Goal: Task Accomplishment & Management: Manage account settings

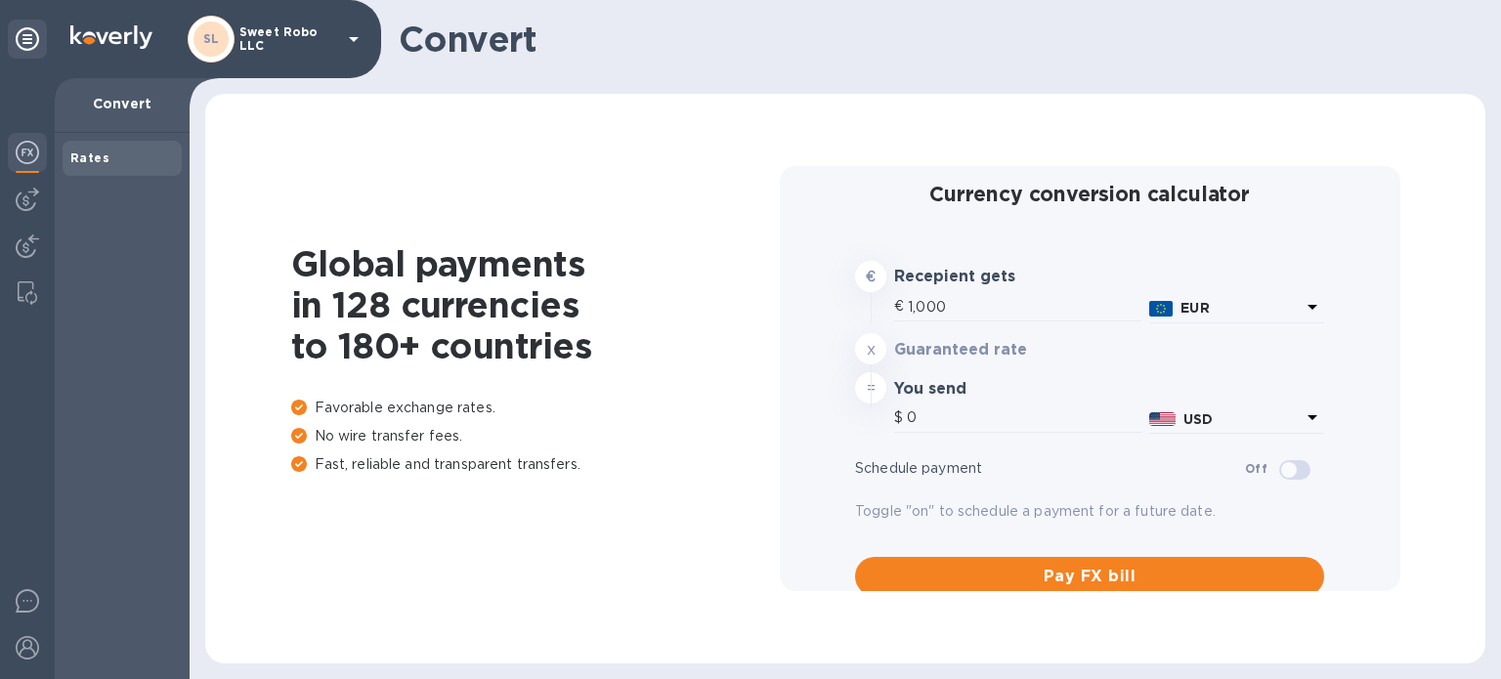
type input "1,185.92"
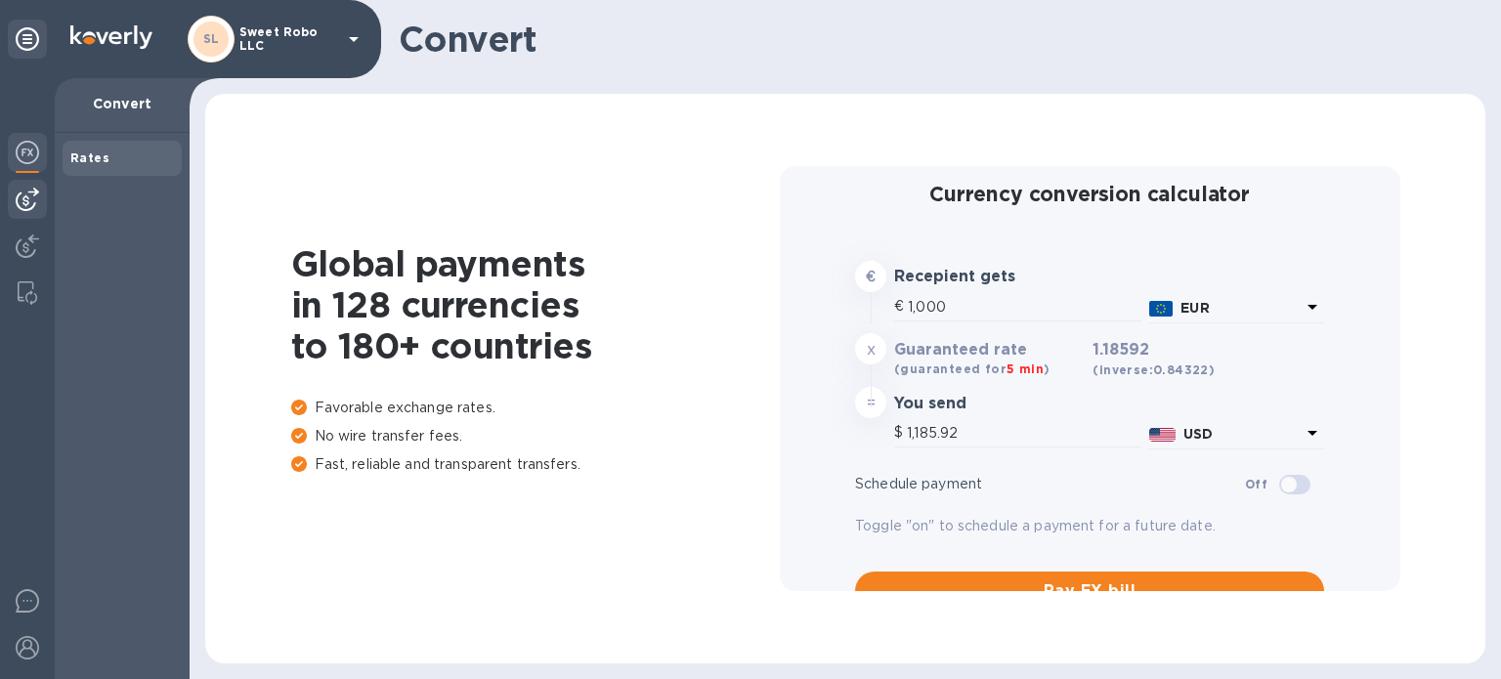
click at [33, 191] on img at bounding box center [27, 199] width 23 height 23
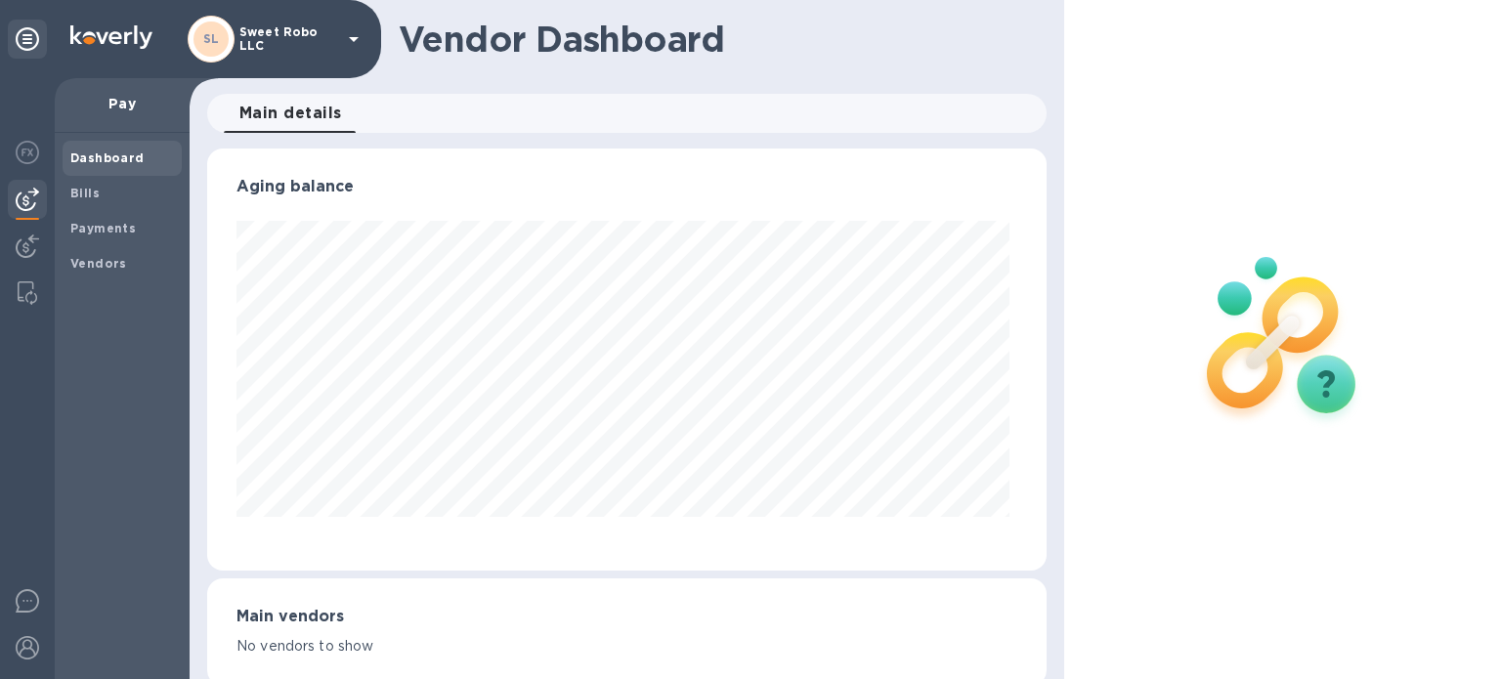
scroll to position [422, 832]
click at [116, 221] on b "Payments" at bounding box center [102, 228] width 65 height 15
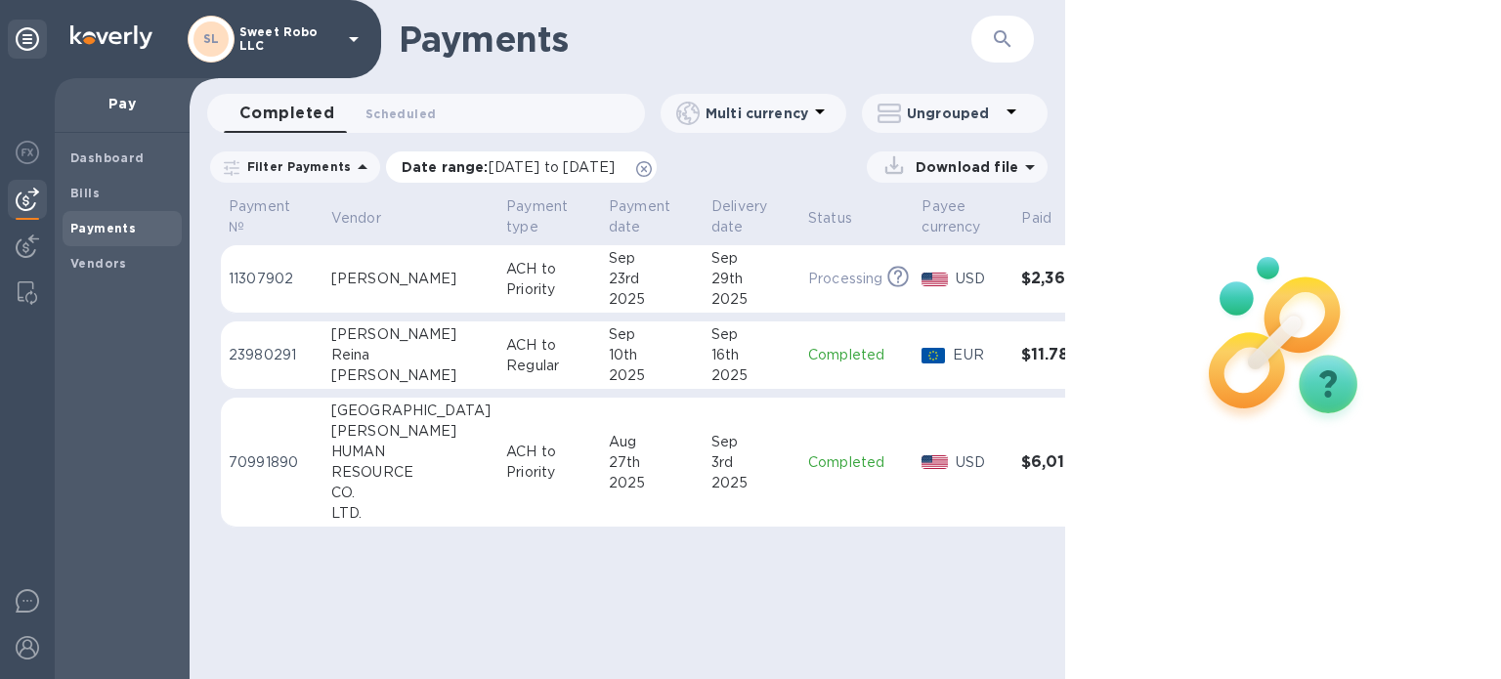
click at [652, 167] on icon at bounding box center [644, 169] width 16 height 16
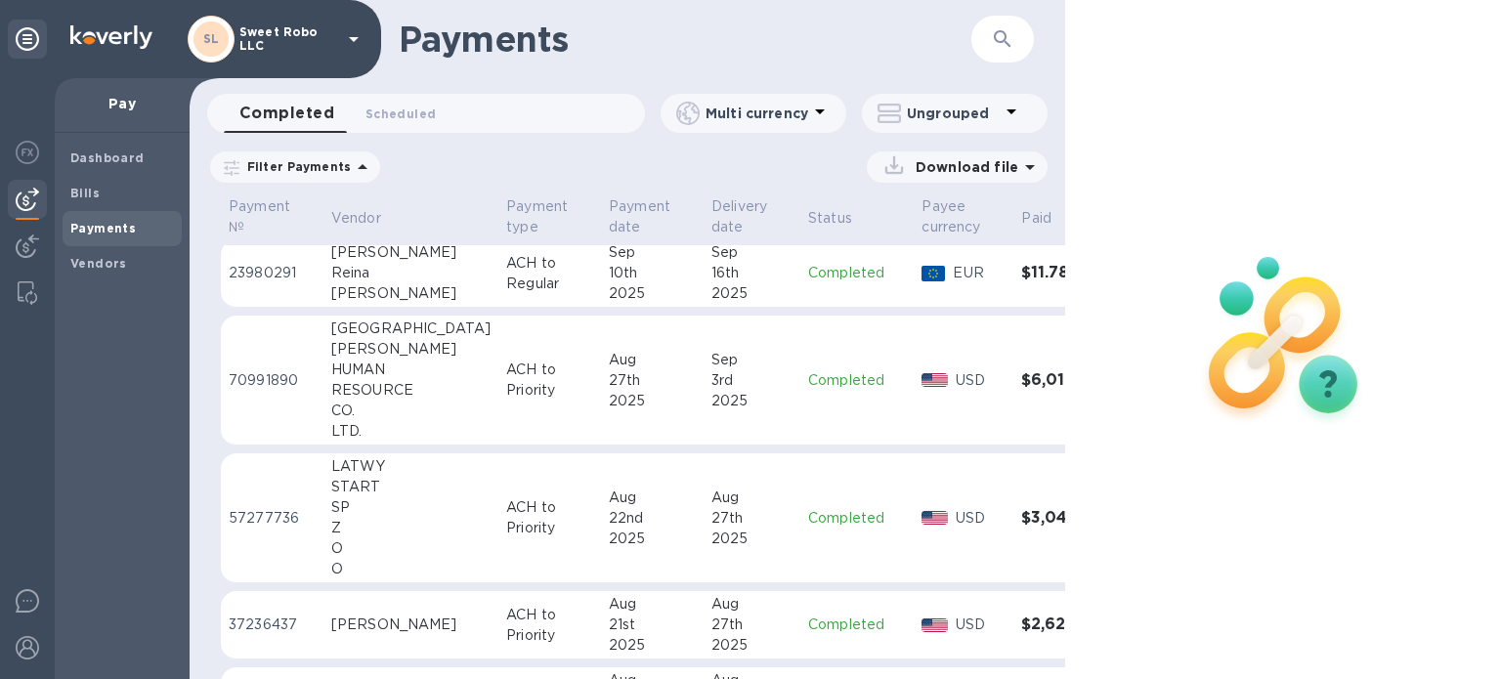
scroll to position [101, 0]
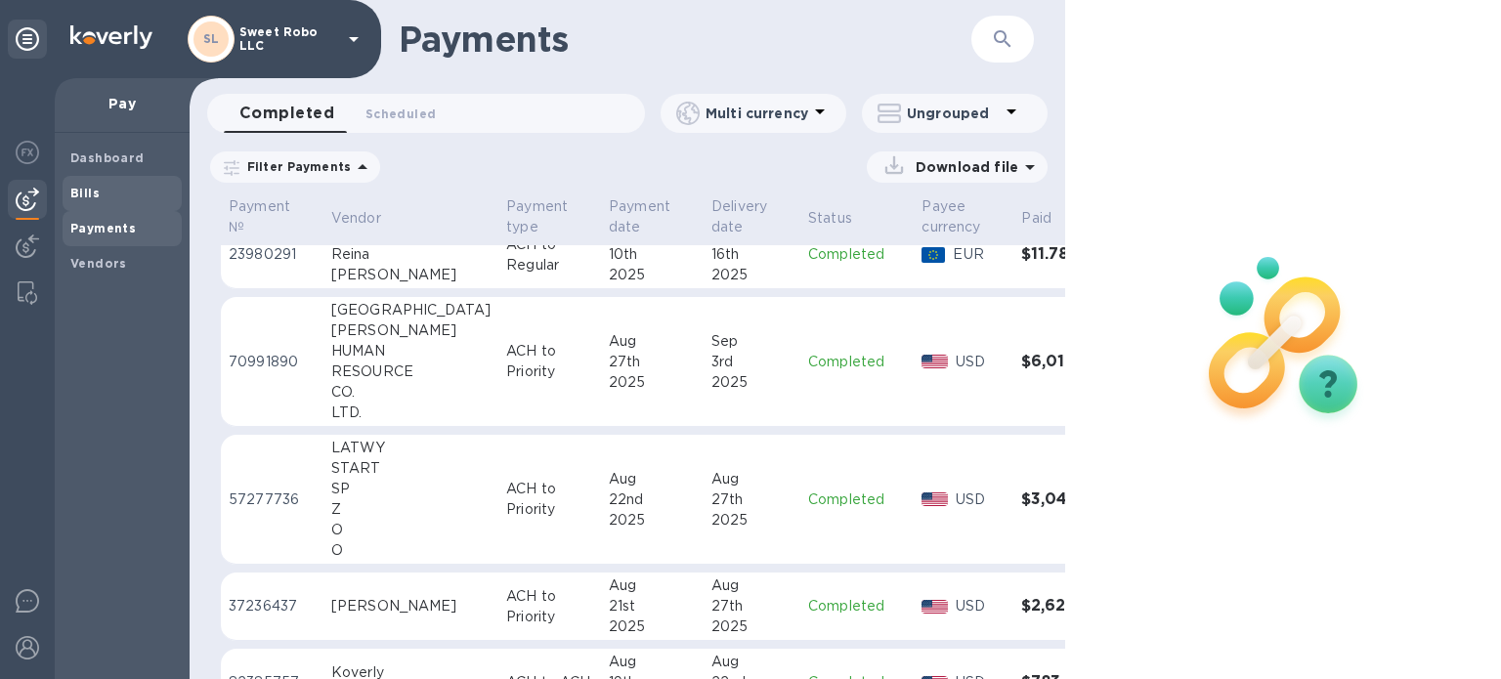
click at [91, 191] on b "Bills" at bounding box center [84, 193] width 29 height 15
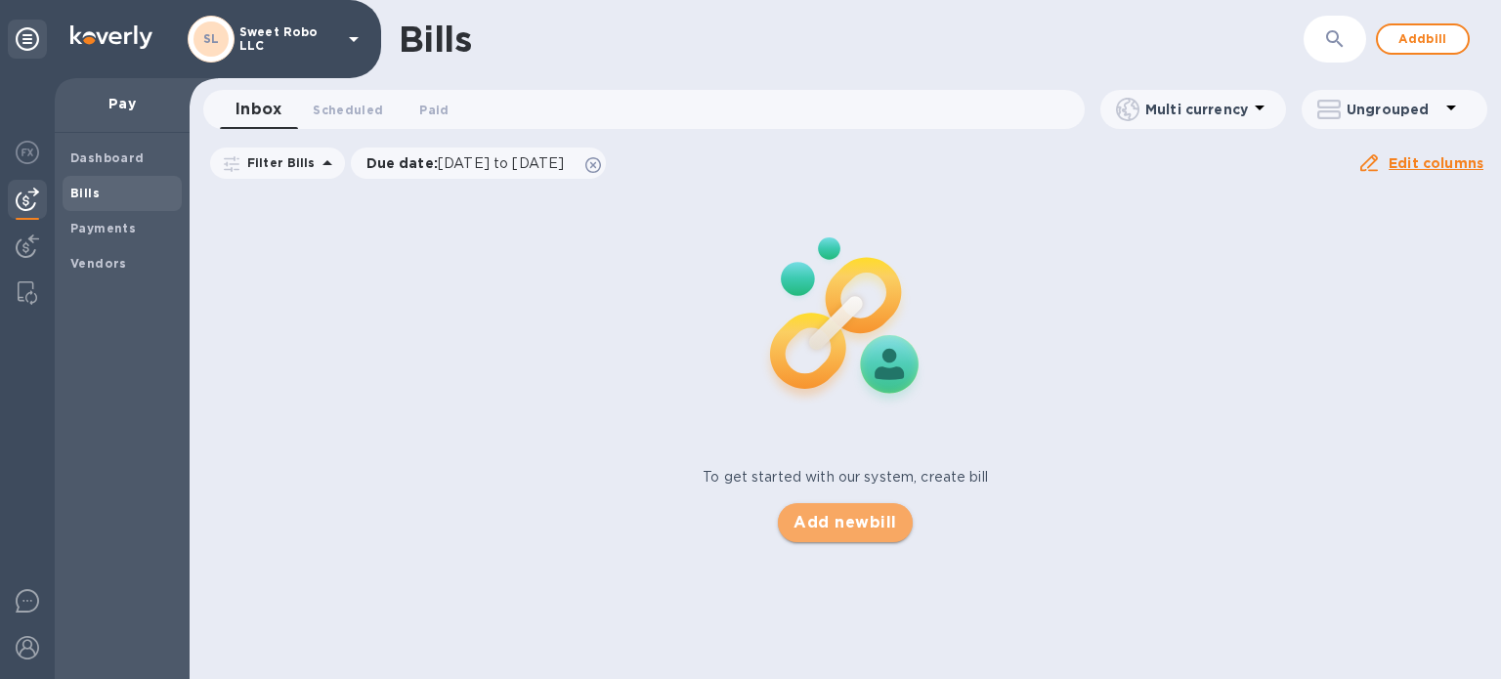
click at [836, 515] on span "Add new bill" at bounding box center [845, 522] width 103 height 23
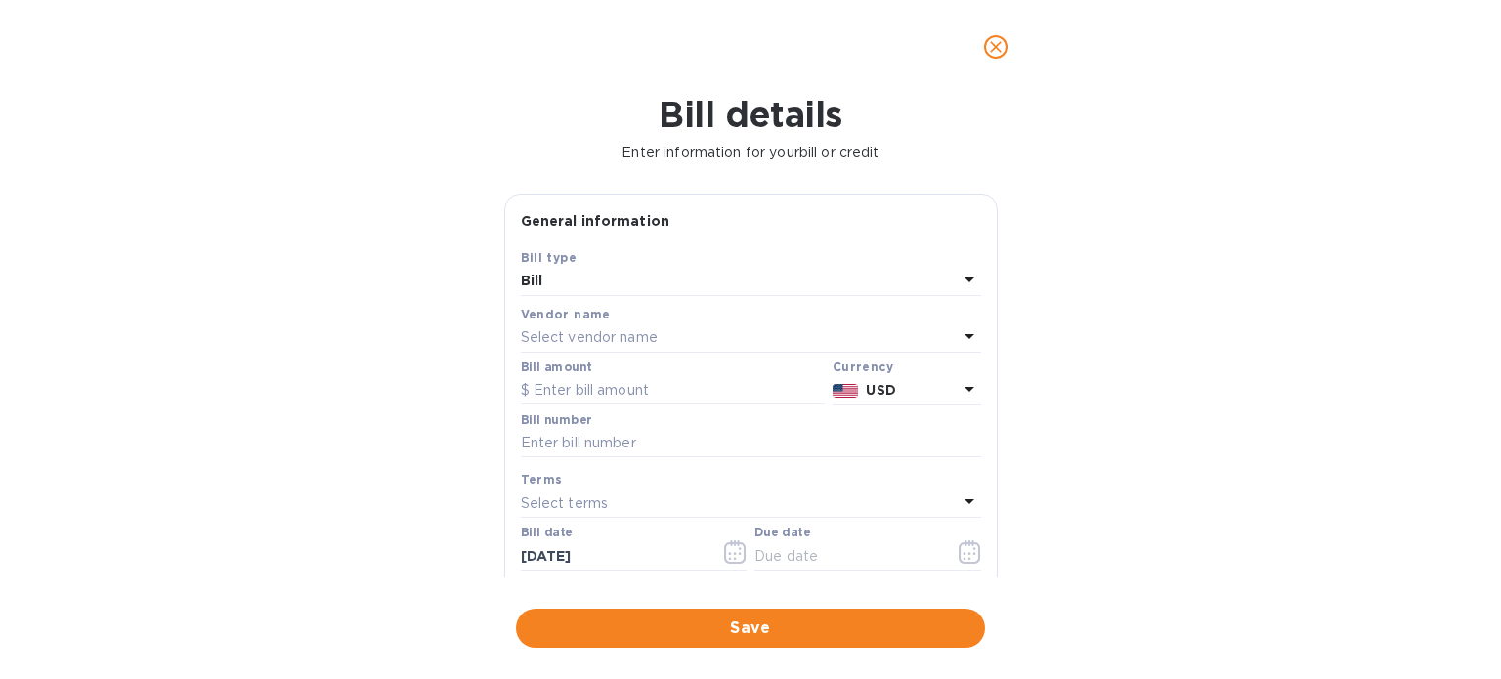
click at [607, 332] on p "Select vendor name" at bounding box center [589, 337] width 137 height 21
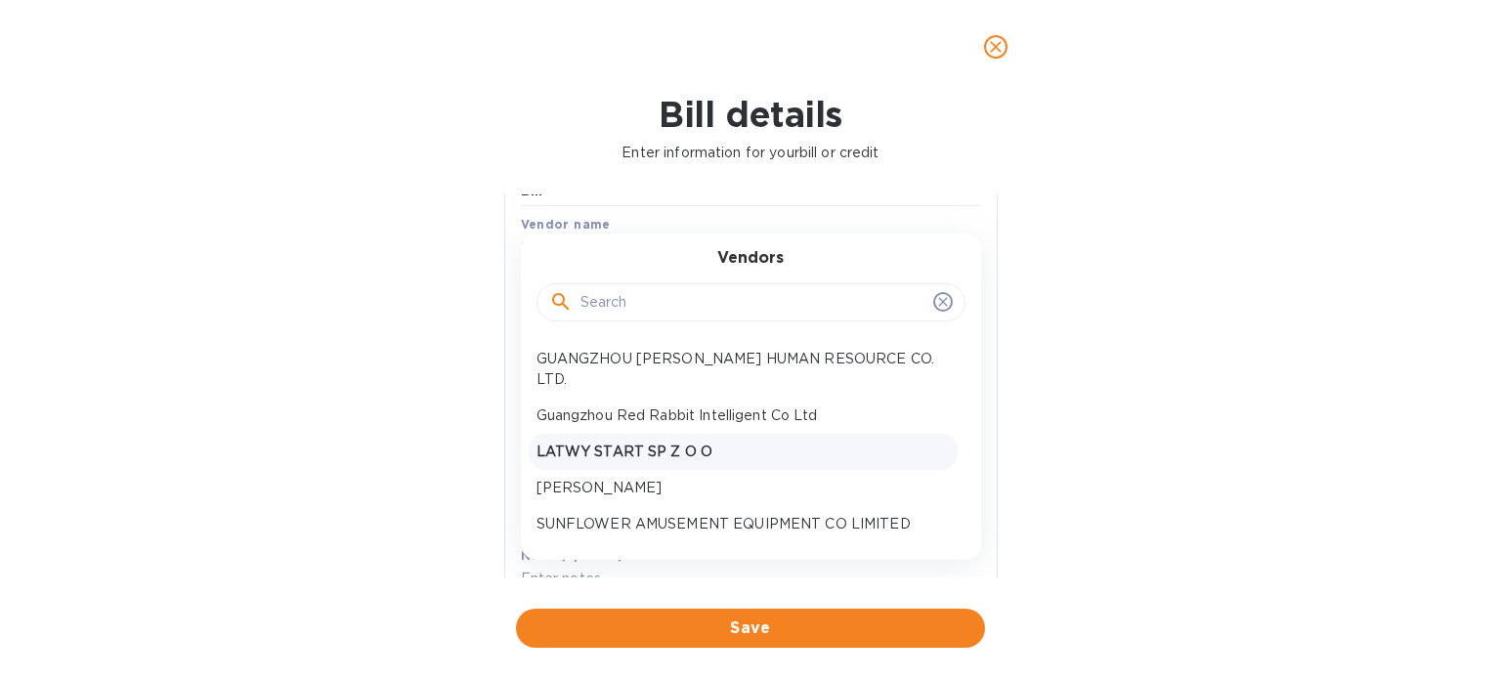
click at [664, 447] on p "LATWY START SP Z O O" at bounding box center [743, 452] width 413 height 21
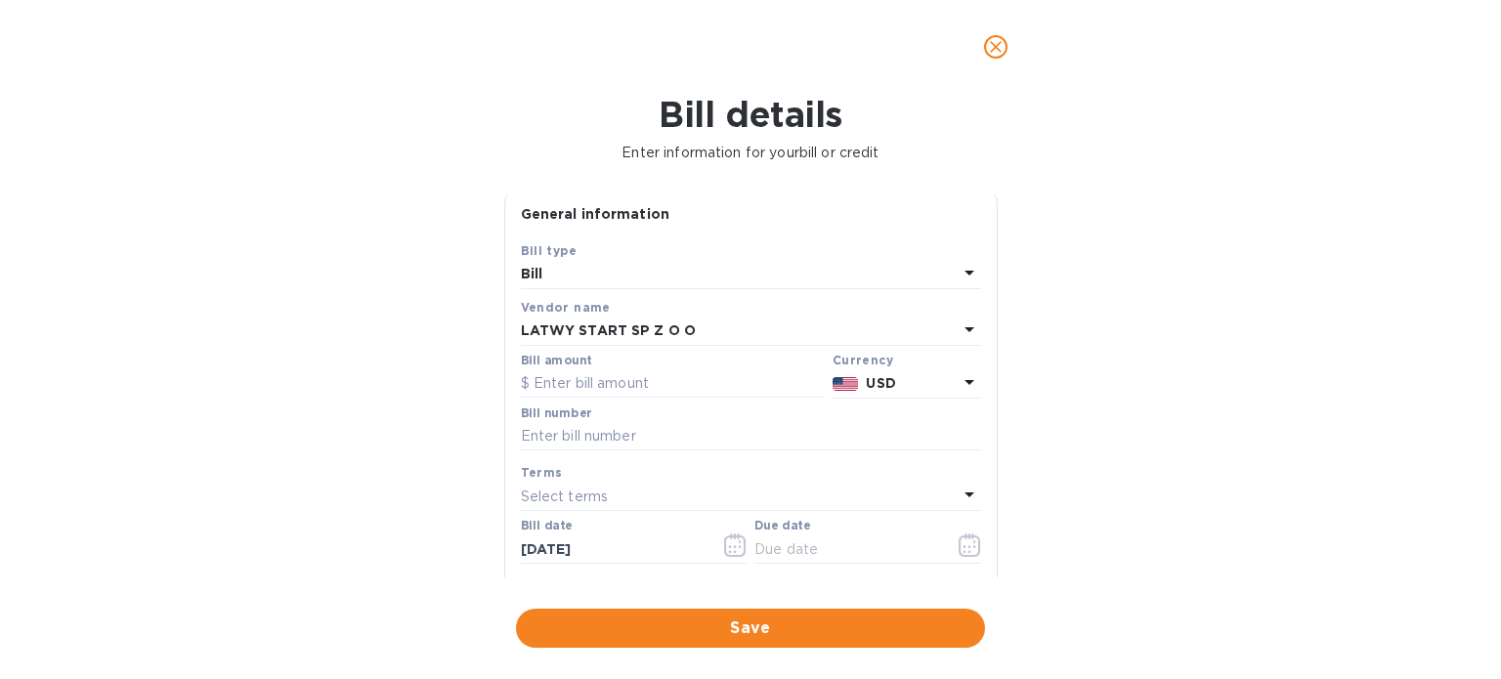
scroll to position [2, 0]
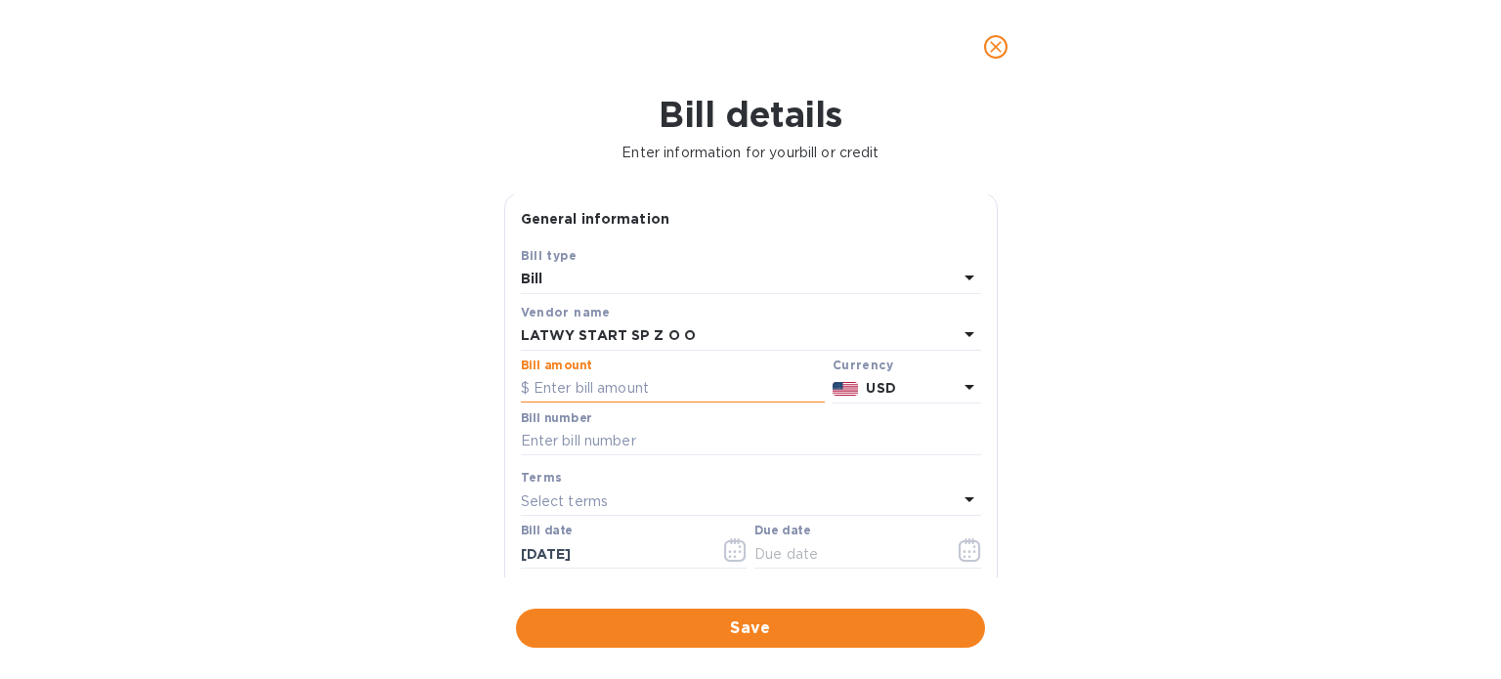
click at [611, 384] on input "text" at bounding box center [673, 388] width 304 height 29
type input "-"
type input "3,040"
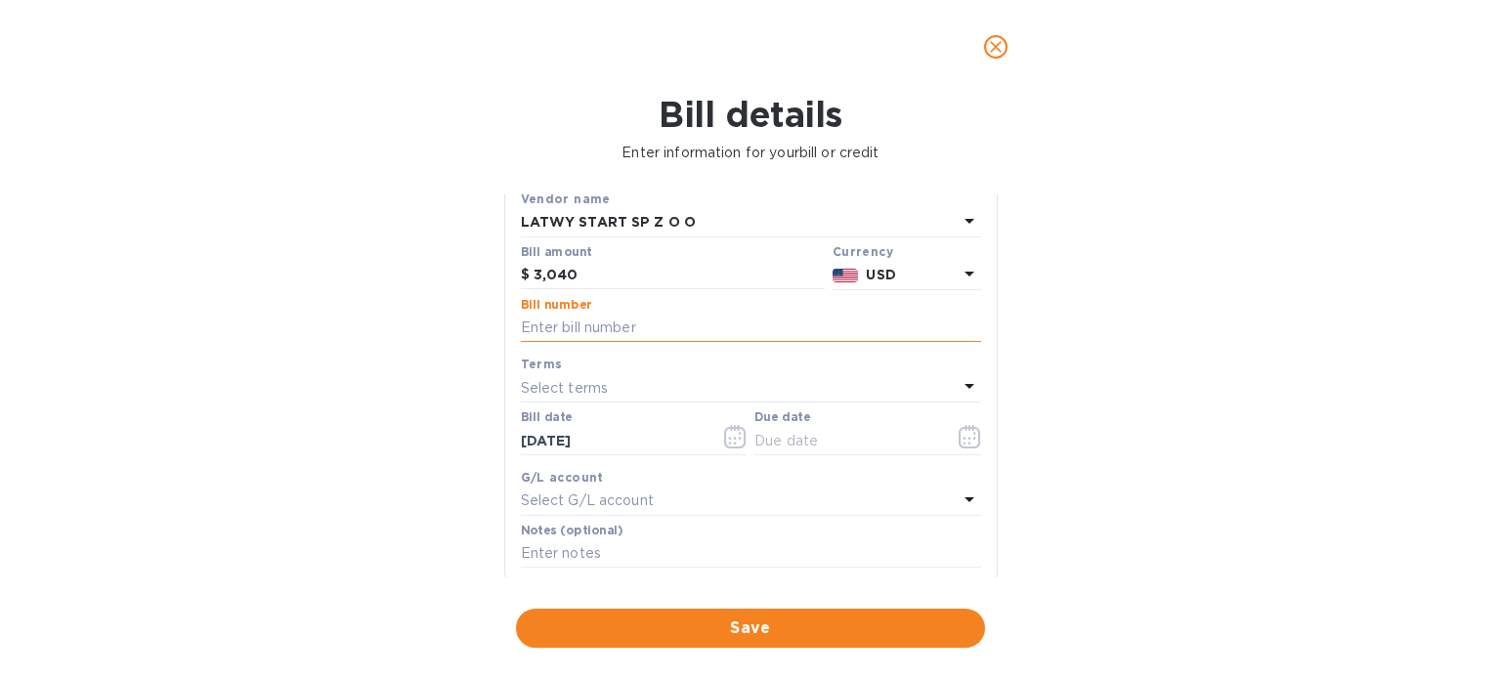
click at [655, 338] on input "text" at bounding box center [751, 328] width 460 height 29
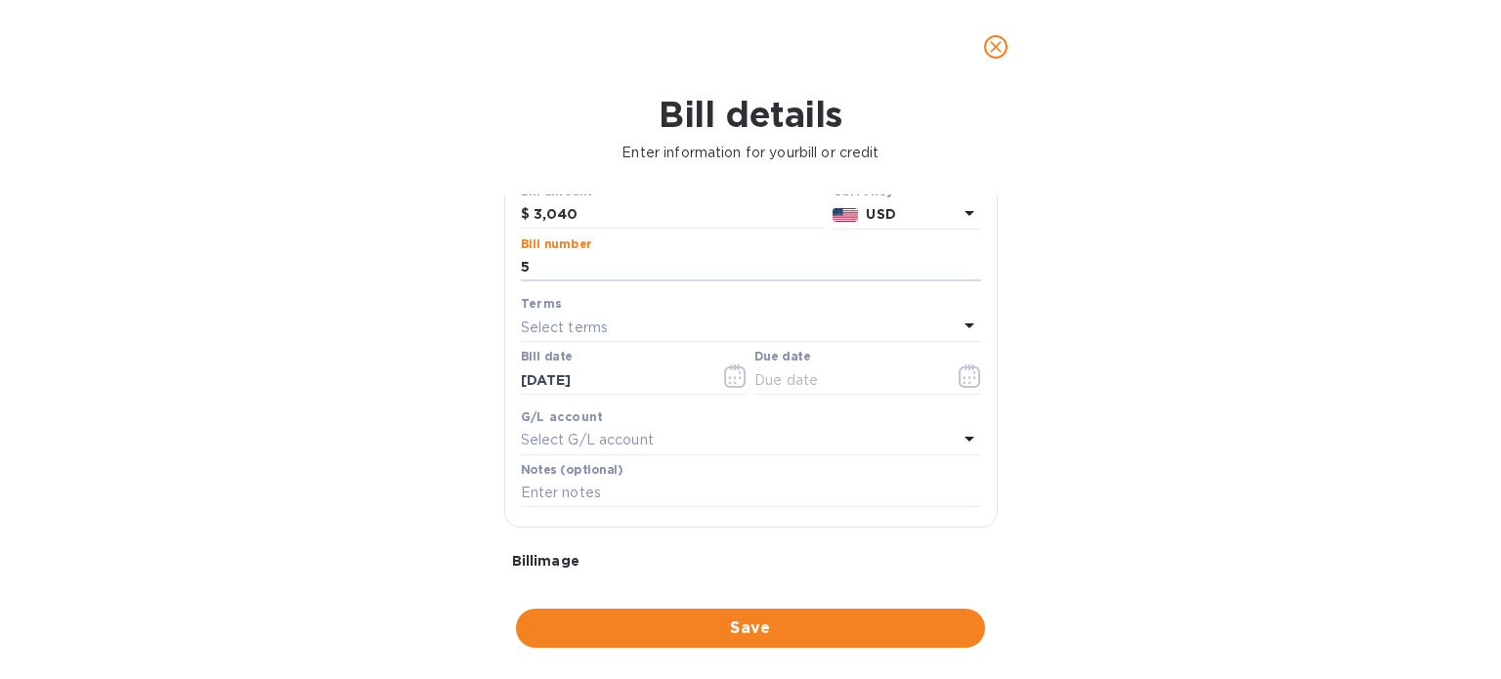
scroll to position [178, 0]
type input "5"
click at [962, 367] on icon "button" at bounding box center [970, 374] width 22 height 23
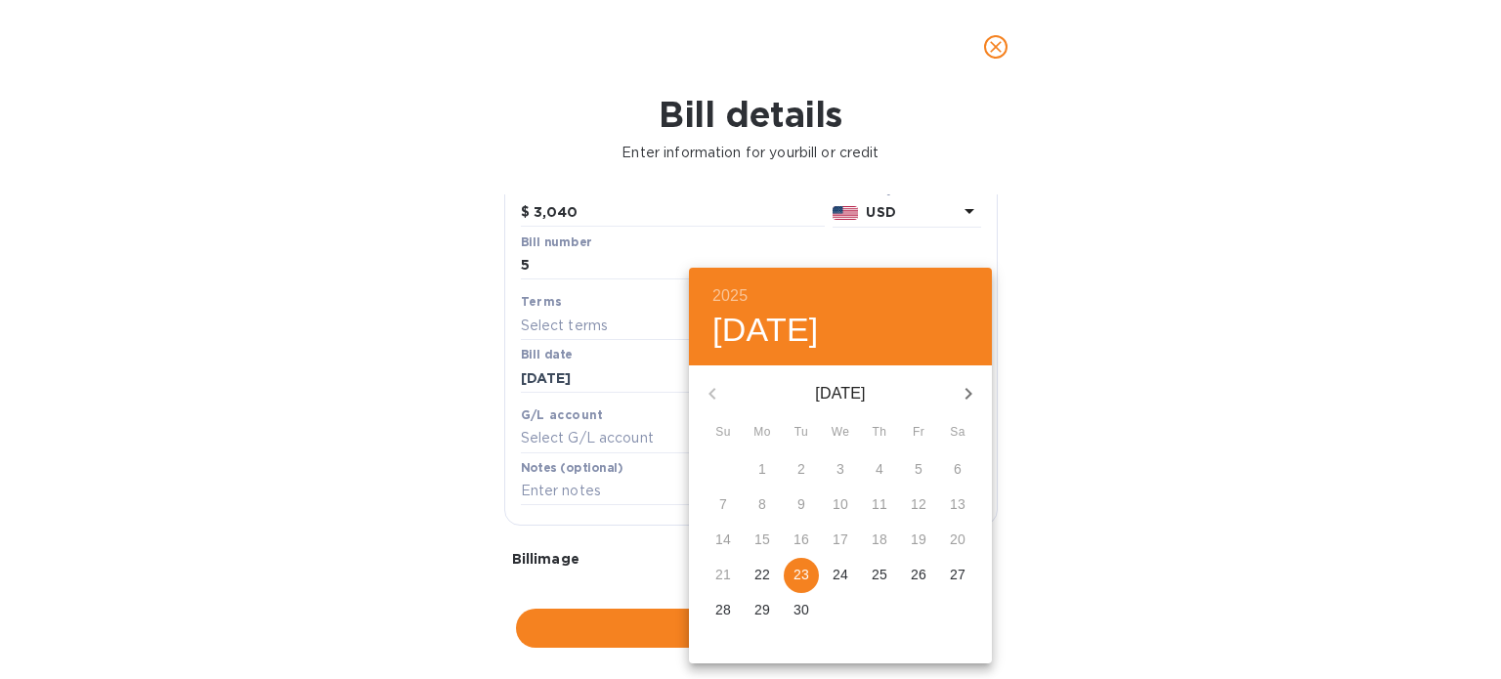
click at [798, 583] on p "23" at bounding box center [802, 575] width 16 height 20
type input "[DATE]"
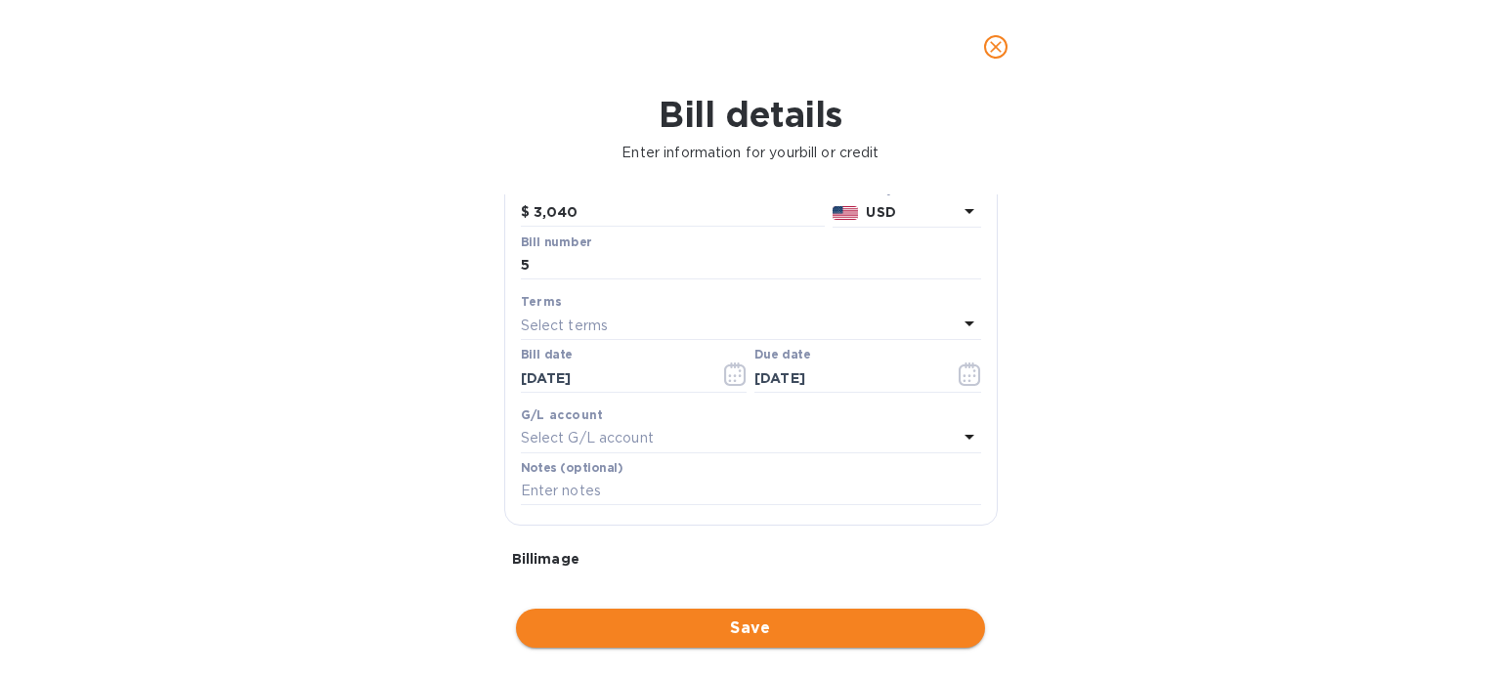
click at [777, 639] on span "Save" at bounding box center [751, 628] width 438 height 23
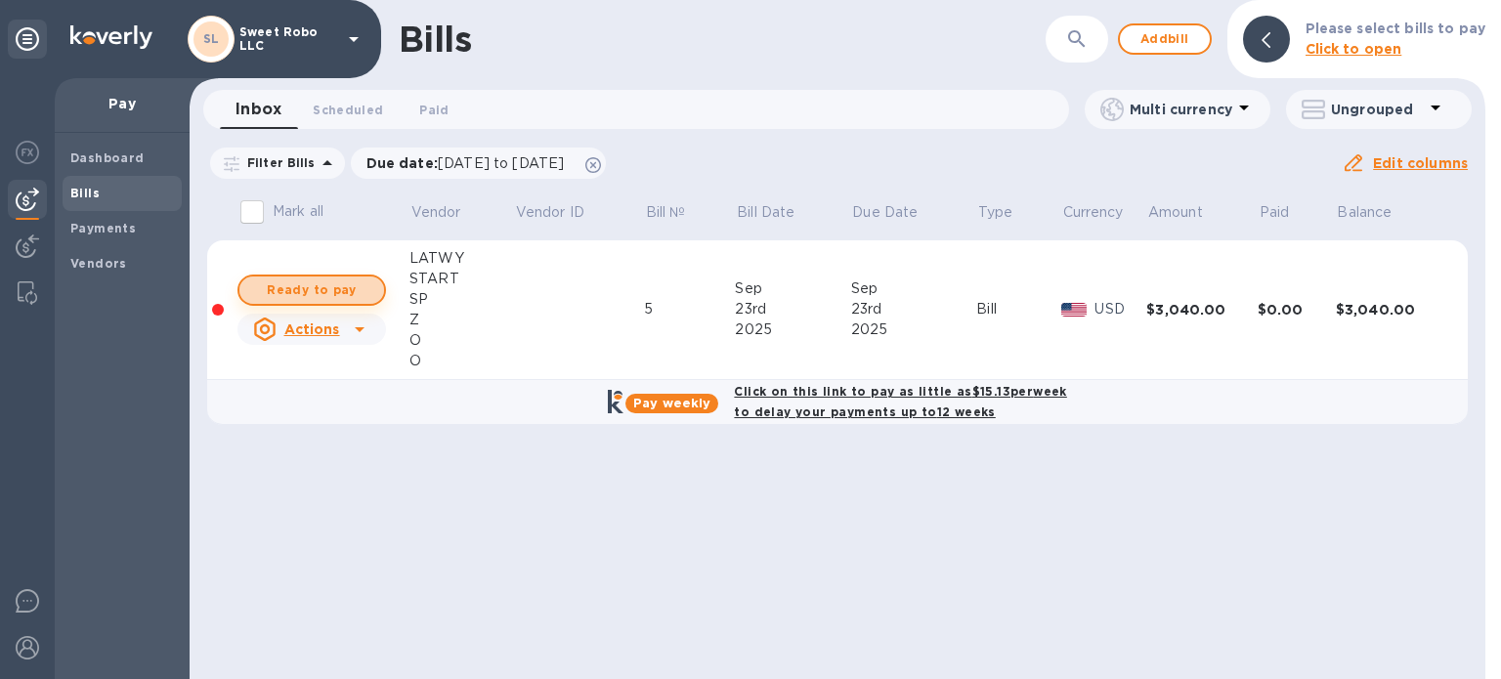
click at [336, 287] on span "Ready to pay" at bounding box center [311, 290] width 113 height 23
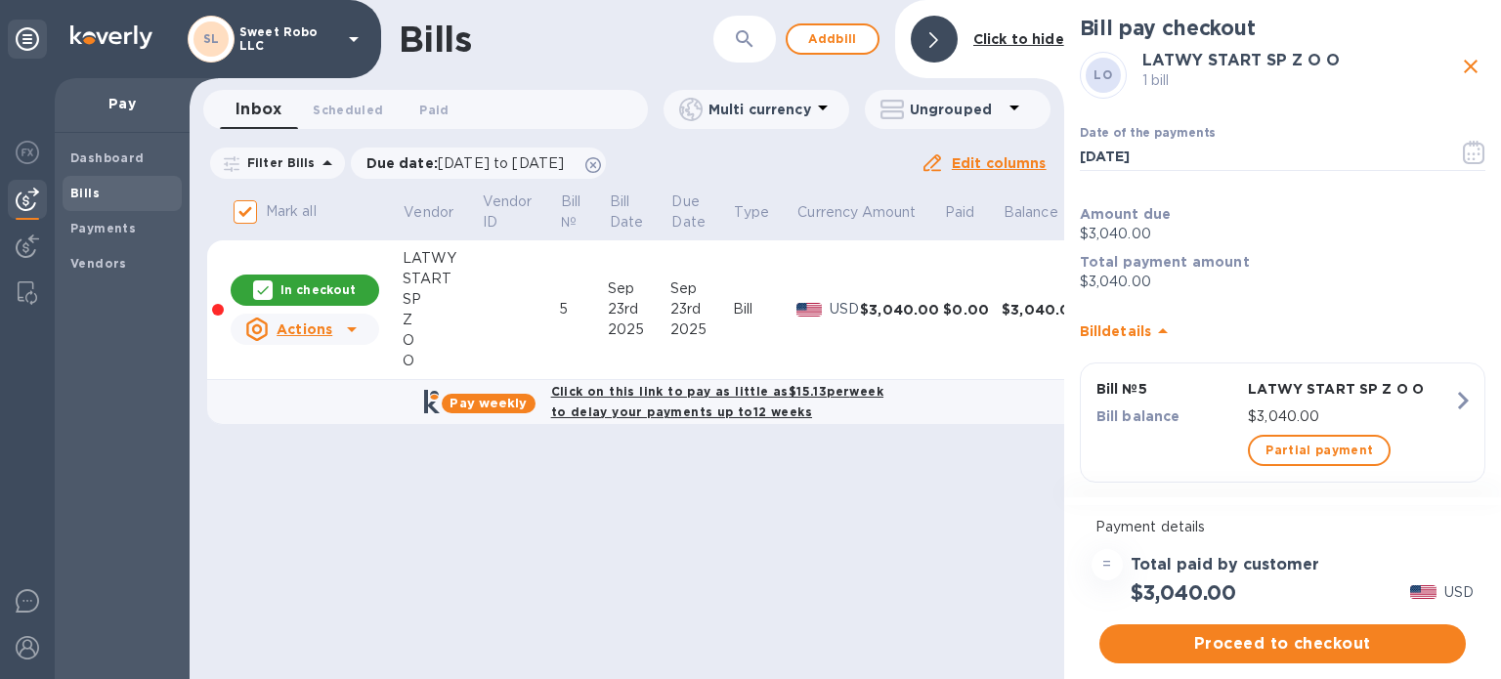
scroll to position [22, 0]
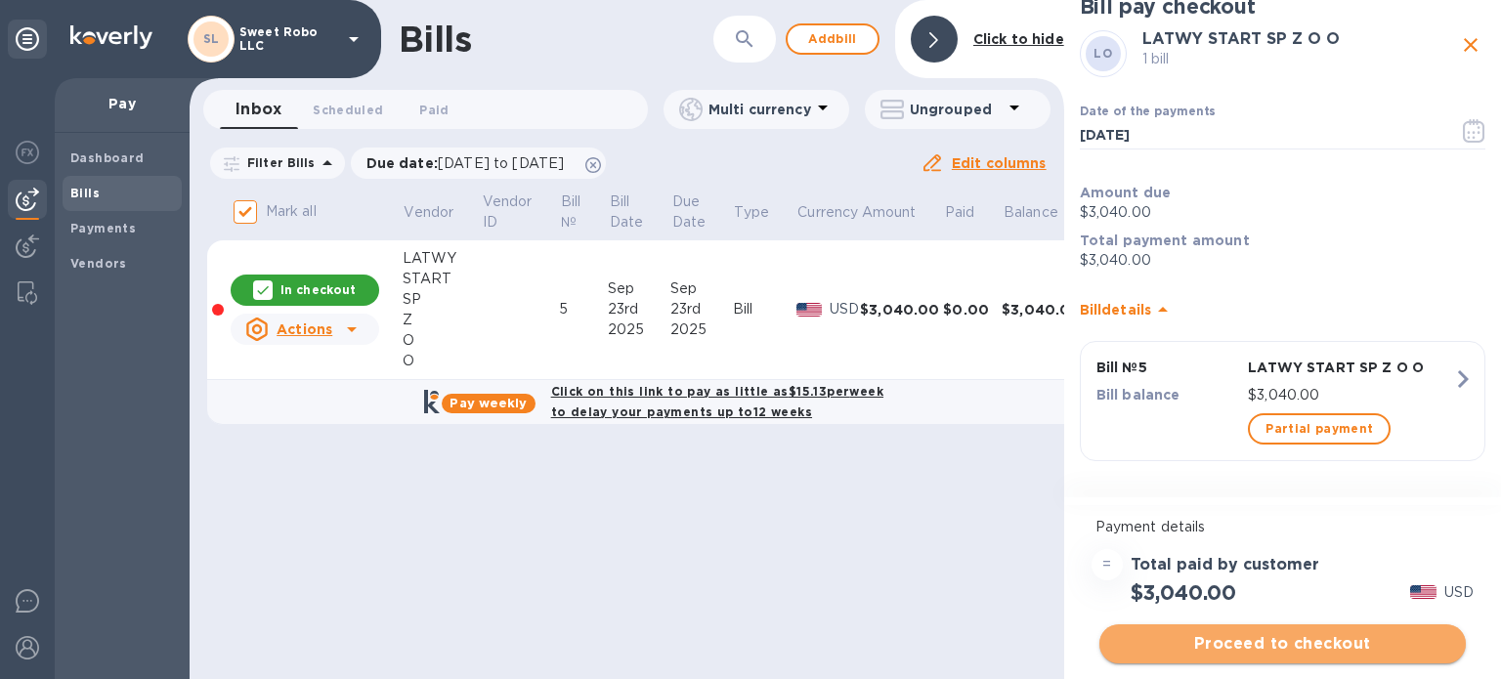
click at [1246, 655] on span "Proceed to checkout" at bounding box center [1282, 643] width 335 height 23
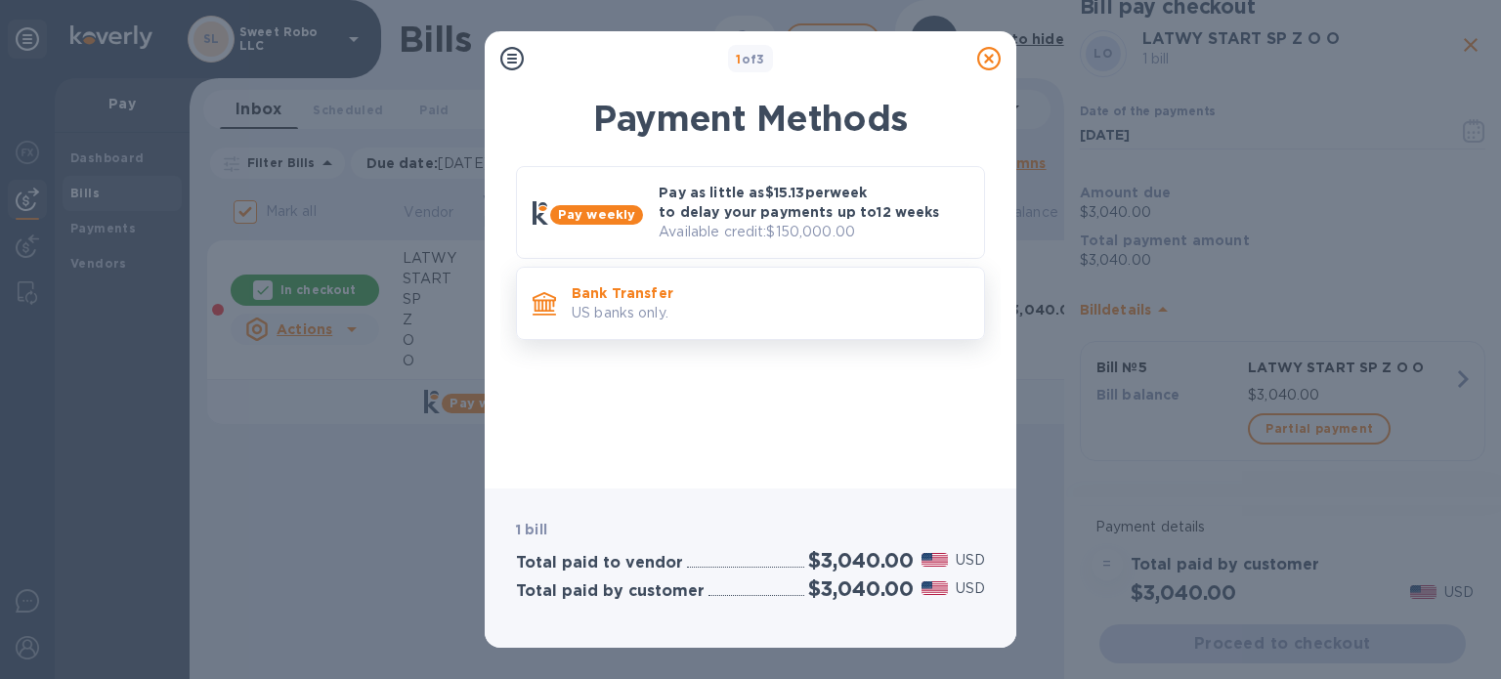
click at [805, 311] on p "US banks only." at bounding box center [770, 313] width 397 height 21
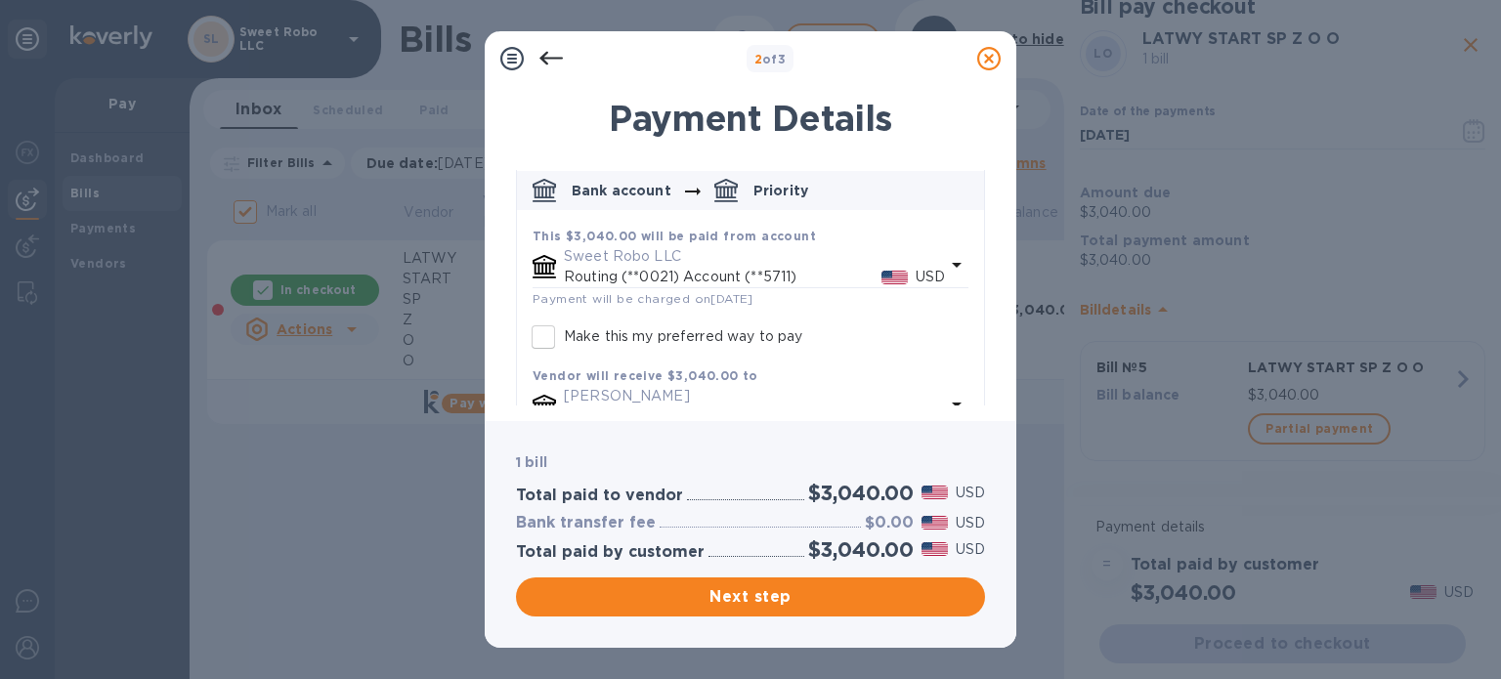
scroll to position [240, 0]
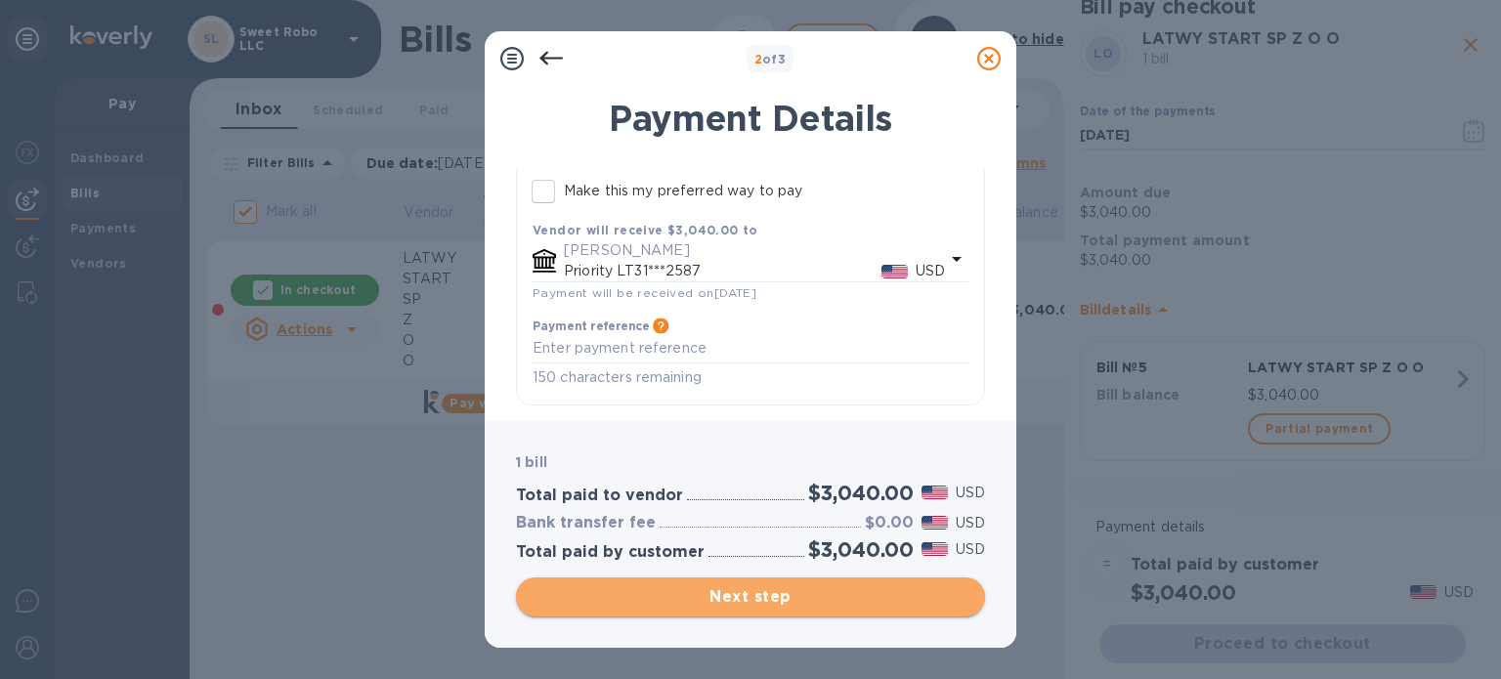
click at [770, 593] on span "Next step" at bounding box center [751, 596] width 438 height 23
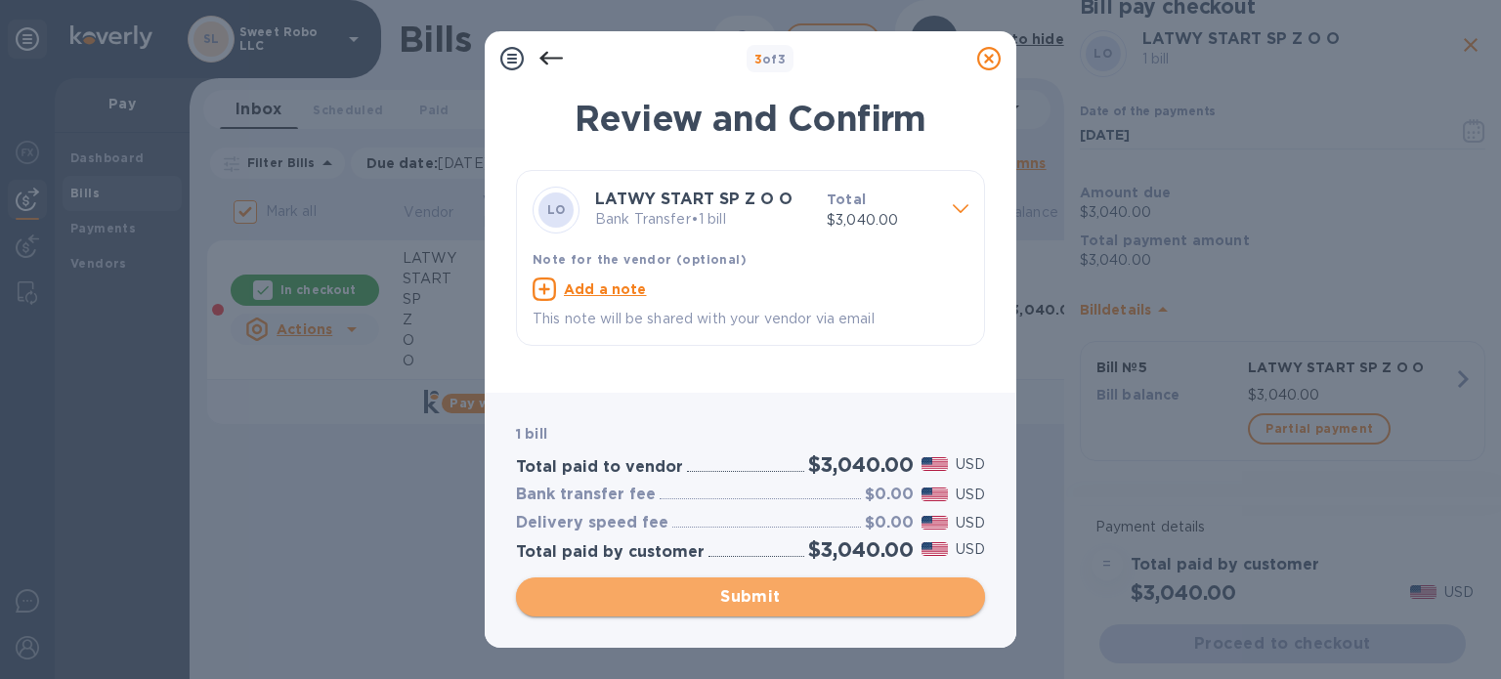
click at [770, 593] on span "Submit" at bounding box center [751, 596] width 438 height 23
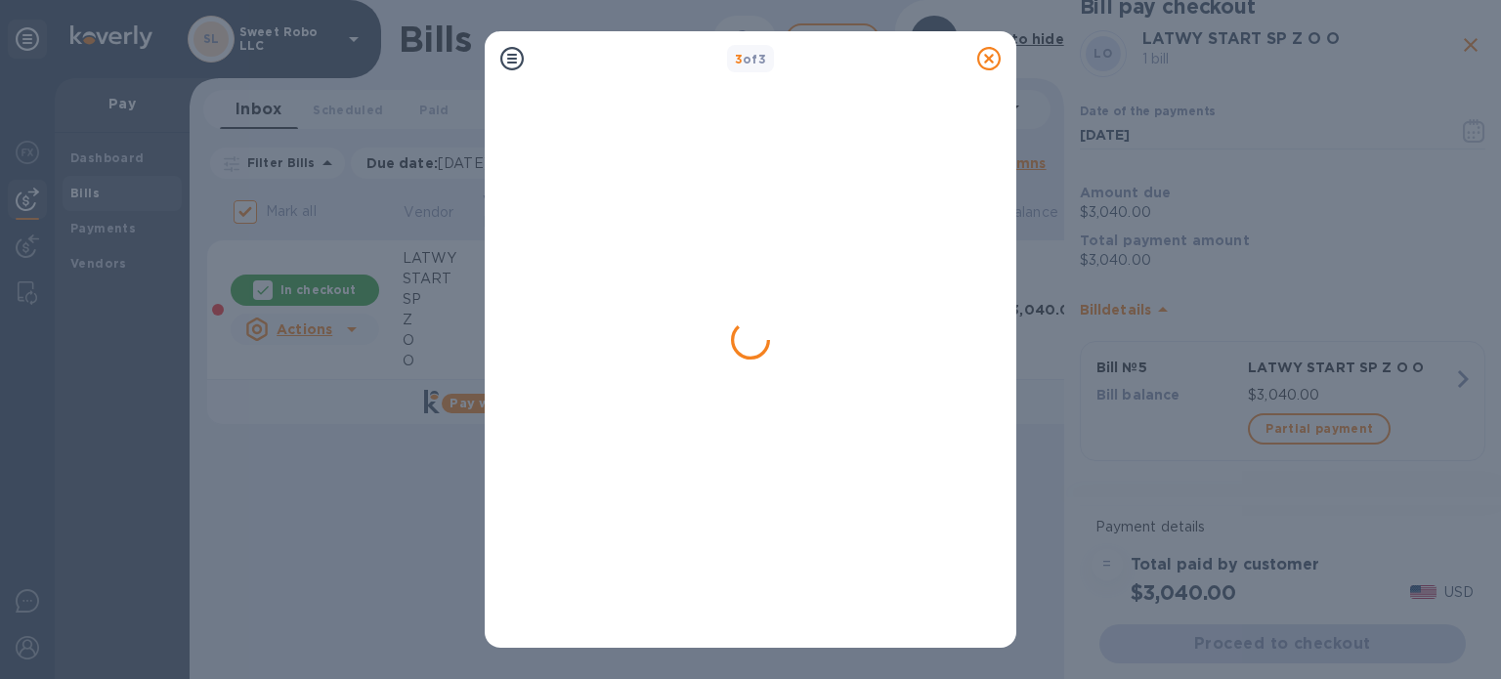
checkbox input "false"
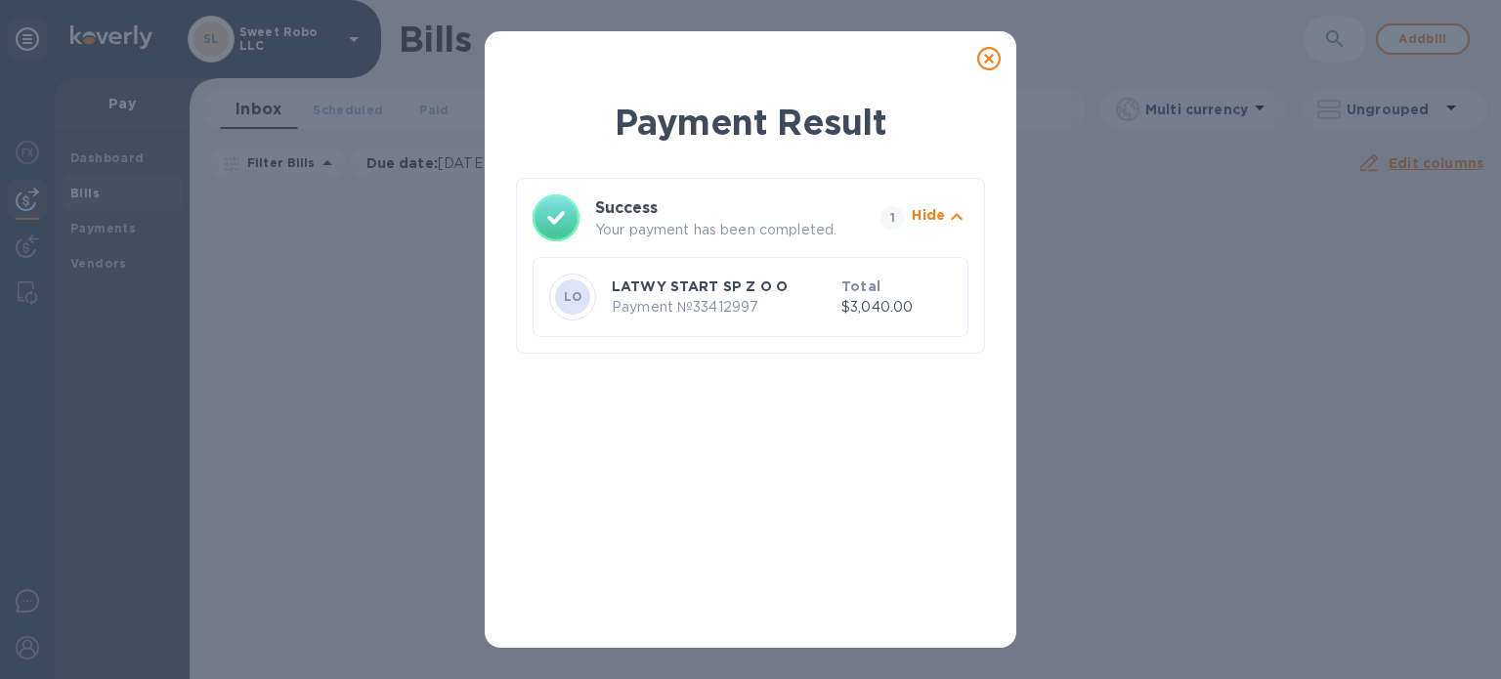
click at [990, 61] on icon at bounding box center [988, 58] width 23 height 23
